Goal: Task Accomplishment & Management: Manage account settings

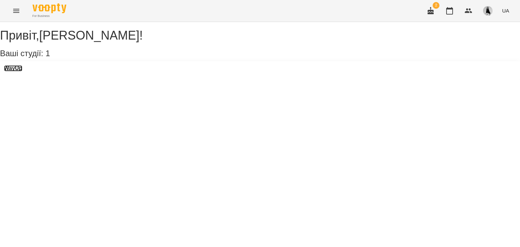
click at [22, 71] on h3 "WayUp" at bounding box center [13, 68] width 18 height 6
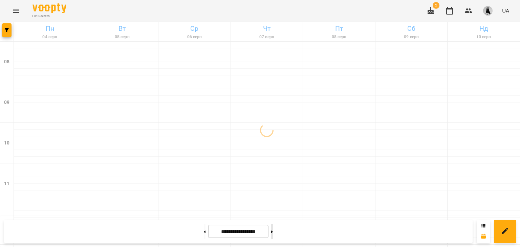
click at [273, 234] on button at bounding box center [272, 231] width 2 height 15
type input "**********"
click at [273, 228] on button at bounding box center [272, 231] width 2 height 15
type input "**********"
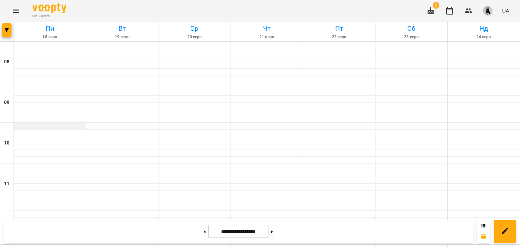
scroll to position [245, 0]
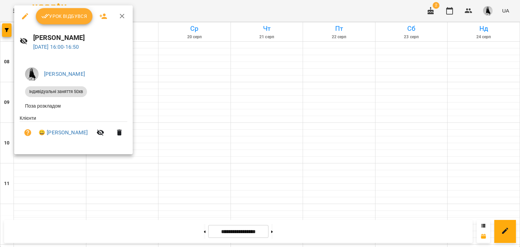
click at [47, 21] on button "Урок відбувся" at bounding box center [64, 16] width 57 height 16
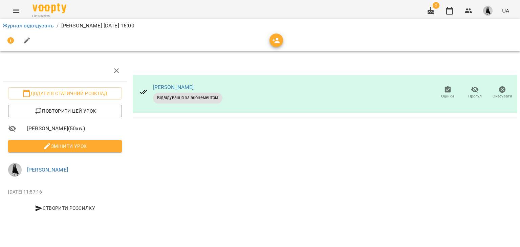
click at [53, 146] on span "Змінити урок" at bounding box center [65, 146] width 103 height 8
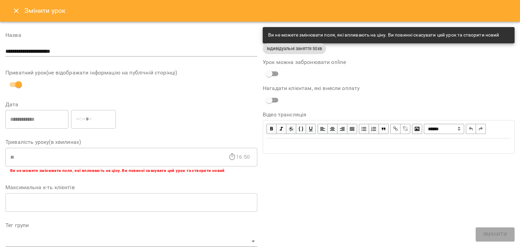
scroll to position [203, 0]
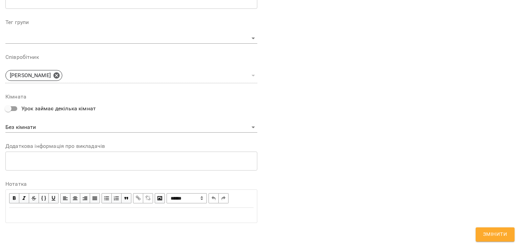
click at [27, 217] on div "Edit text" at bounding box center [131, 215] width 245 height 8
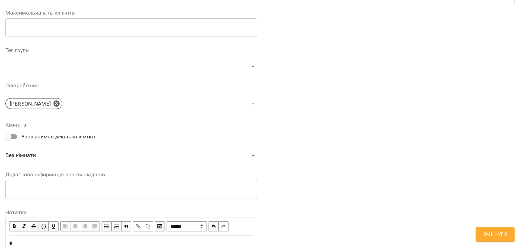
scroll to position [231, 0]
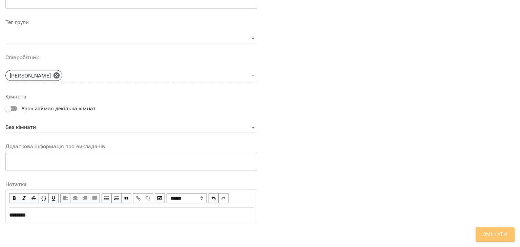
click at [496, 228] on button "Змінити" at bounding box center [495, 235] width 39 height 14
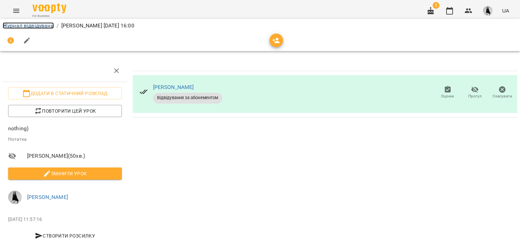
click at [34, 23] on link "Журнал відвідувань" at bounding box center [28, 25] width 51 height 6
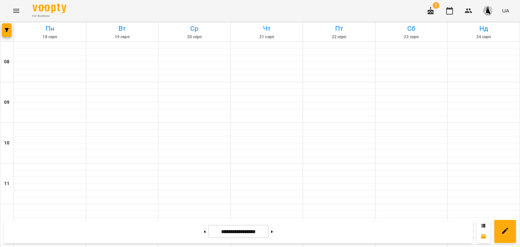
click at [493, 12] on button "button" at bounding box center [488, 11] width 18 height 18
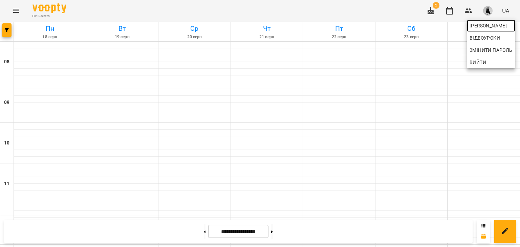
click at [485, 28] on span "[PERSON_NAME]" at bounding box center [491, 26] width 43 height 8
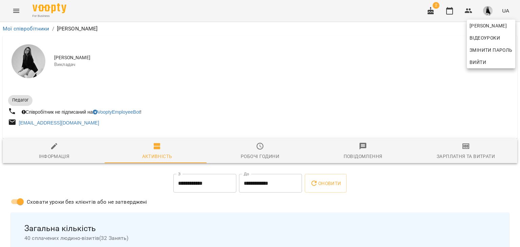
click at [469, 149] on div at bounding box center [260, 123] width 520 height 247
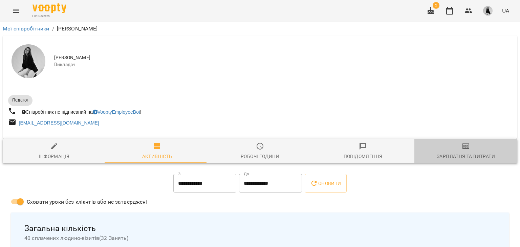
click at [464, 150] on icon "button" at bounding box center [466, 146] width 8 height 8
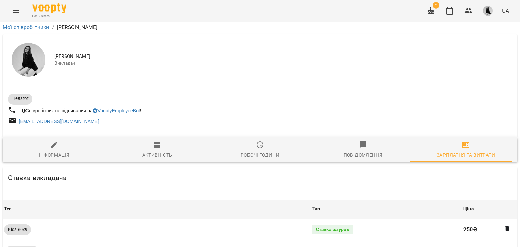
scroll to position [612, 0]
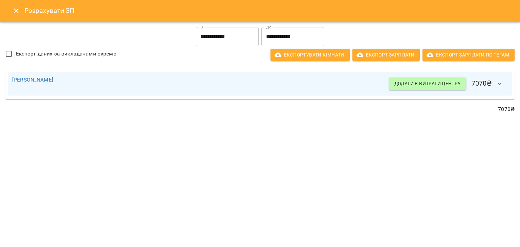
click at [13, 12] on icon "Close" at bounding box center [16, 11] width 8 height 8
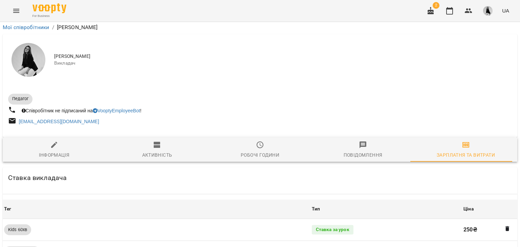
click at [13, 6] on button "Menu" at bounding box center [16, 11] width 16 height 16
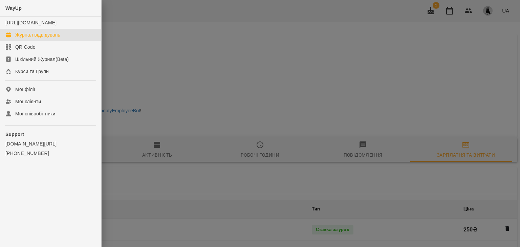
click at [50, 38] on div "Журнал відвідувань" at bounding box center [37, 35] width 45 height 7
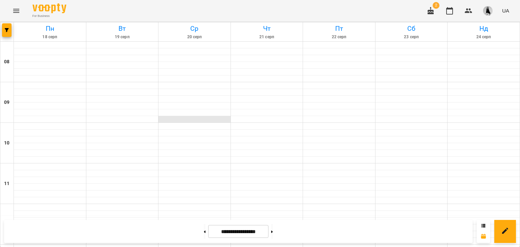
scroll to position [254, 0]
